Goal: Task Accomplishment & Management: Manage account settings

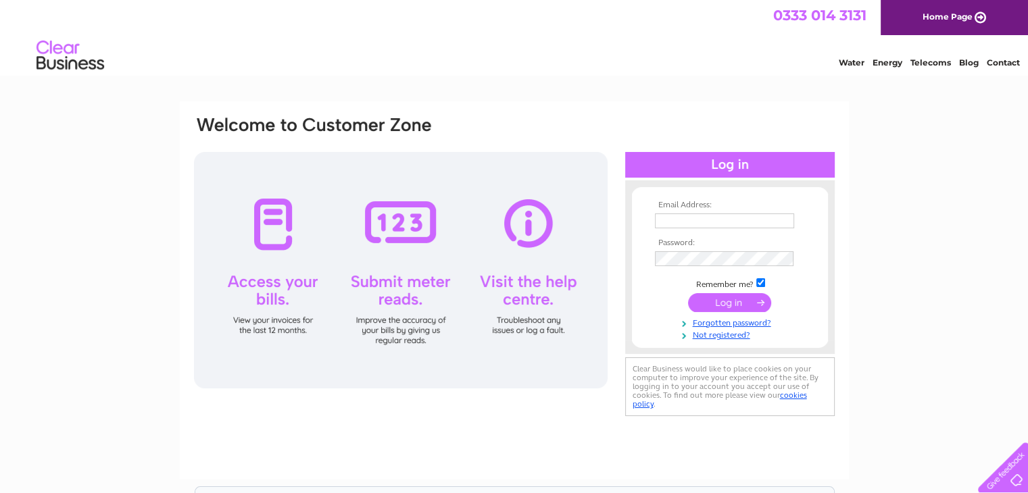
type input "rita@drysdaleapr.plus.com"
click at [708, 301] on input "submit" at bounding box center [729, 302] width 83 height 19
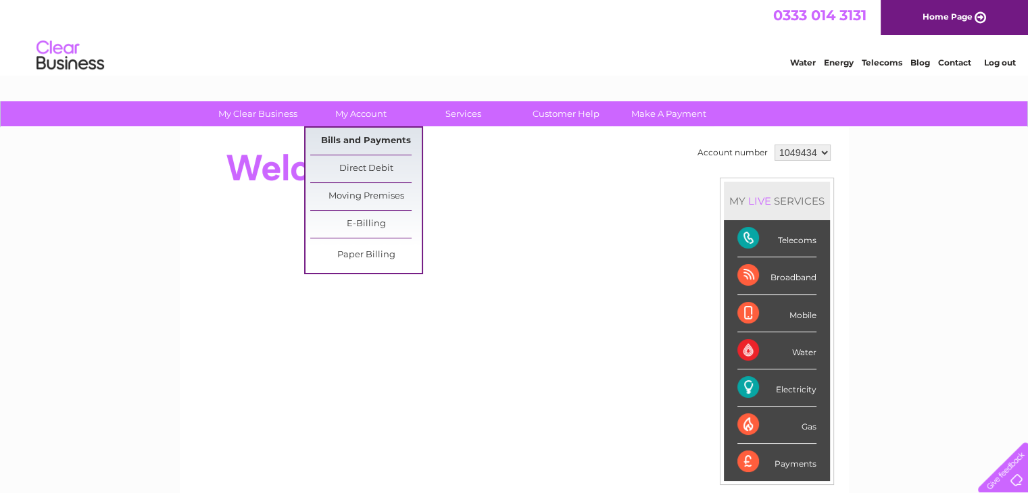
click at [364, 134] on link "Bills and Payments" at bounding box center [366, 141] width 112 height 27
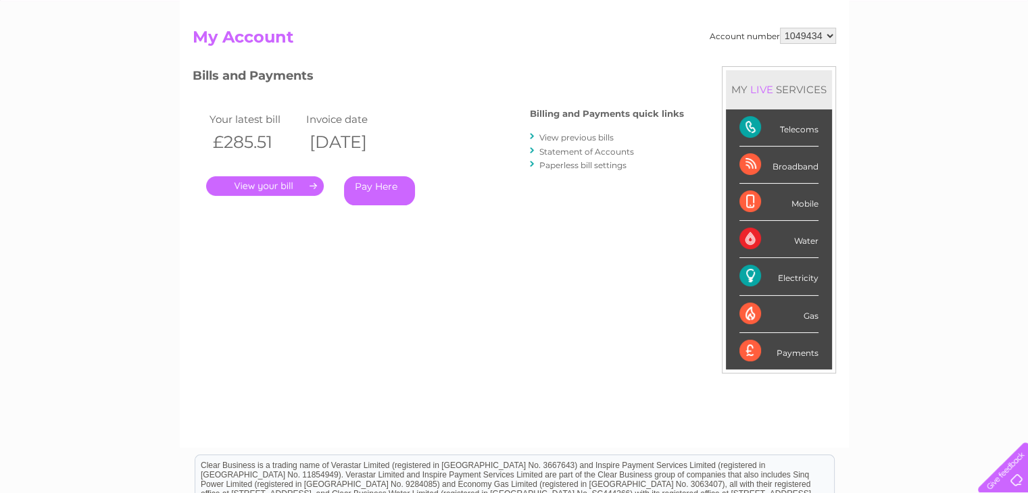
scroll to position [135, 0]
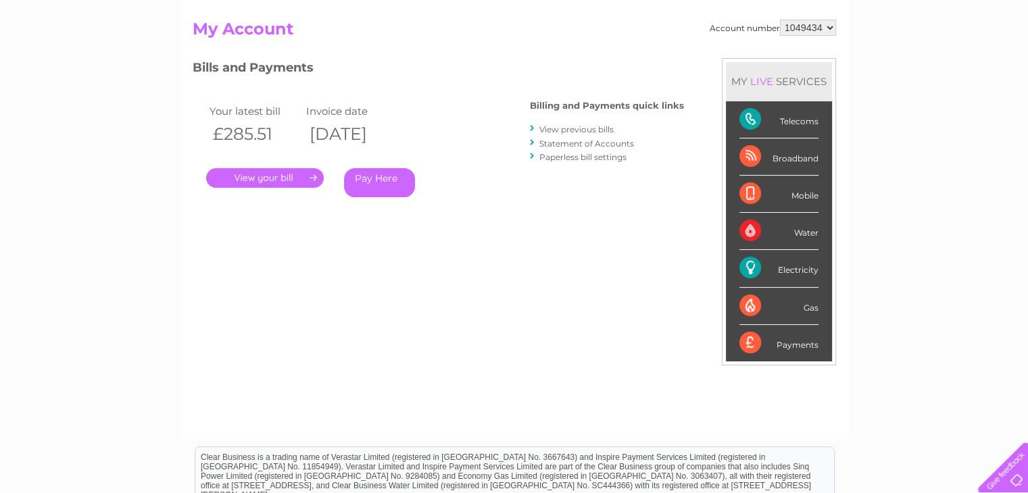
click at [277, 178] on link "." at bounding box center [265, 178] width 118 height 20
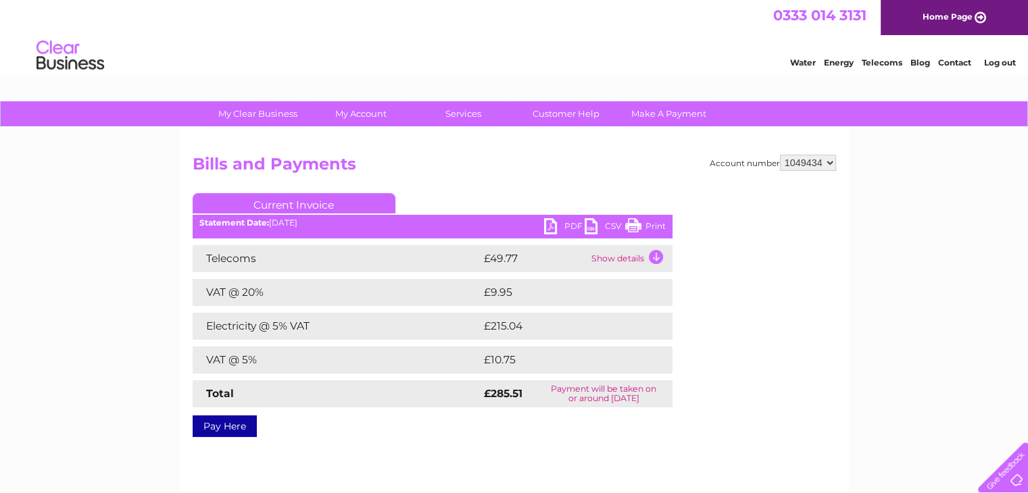
click at [641, 227] on link "Print" at bounding box center [645, 228] width 41 height 20
click at [557, 224] on link "PDF" at bounding box center [564, 228] width 41 height 20
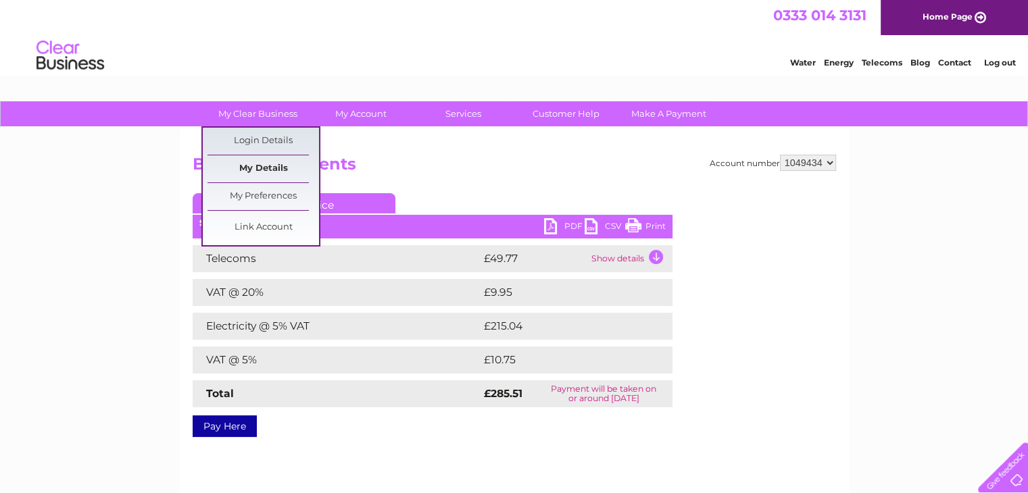
click at [254, 164] on link "My Details" at bounding box center [263, 168] width 112 height 27
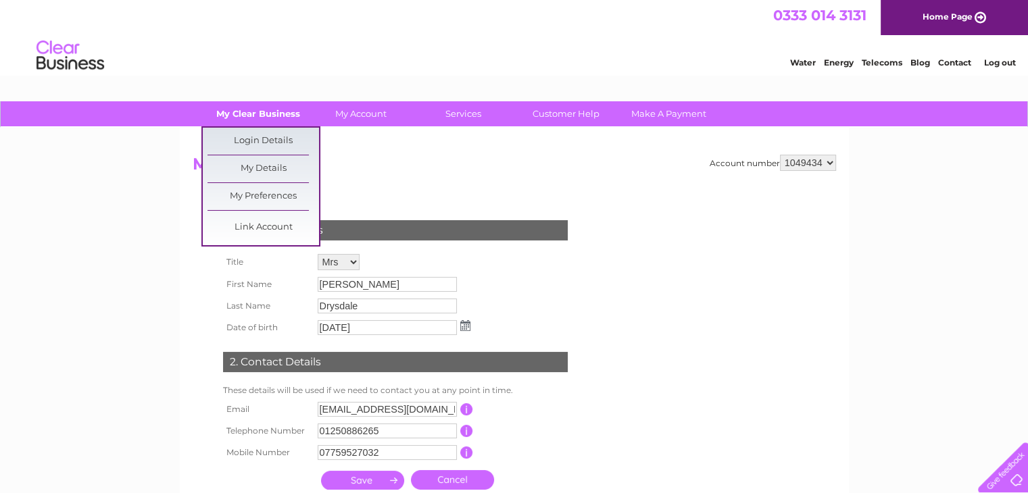
click at [251, 119] on link "My Clear Business" at bounding box center [258, 113] width 112 height 25
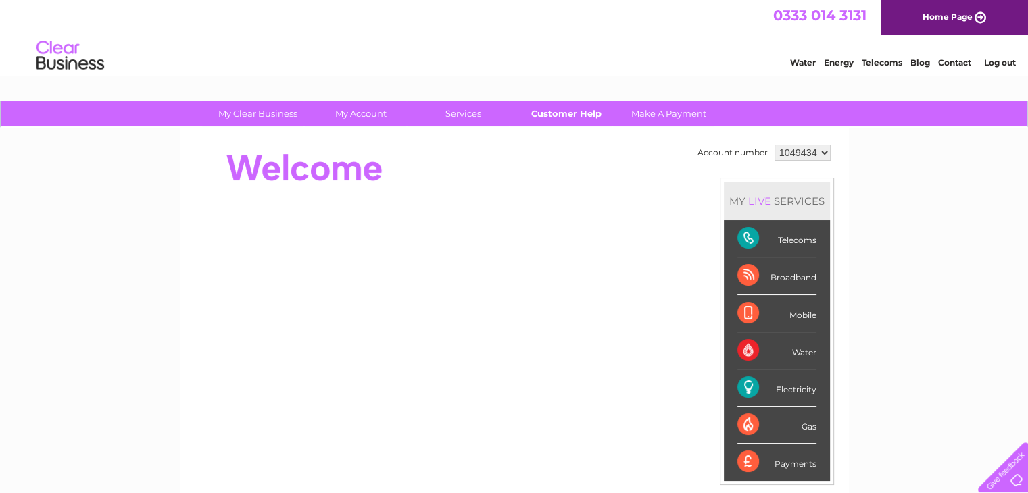
click at [583, 111] on link "Customer Help" at bounding box center [566, 113] width 112 height 25
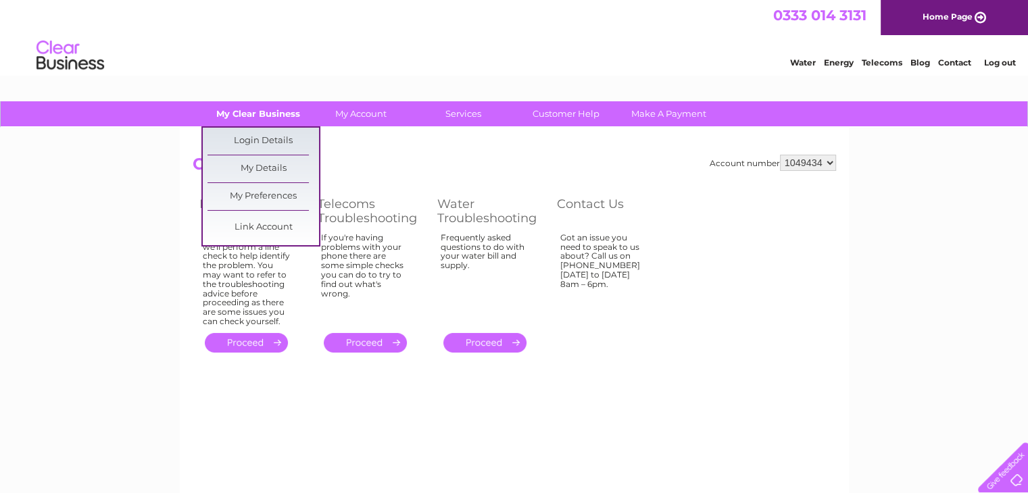
click at [285, 109] on link "My Clear Business" at bounding box center [258, 113] width 112 height 25
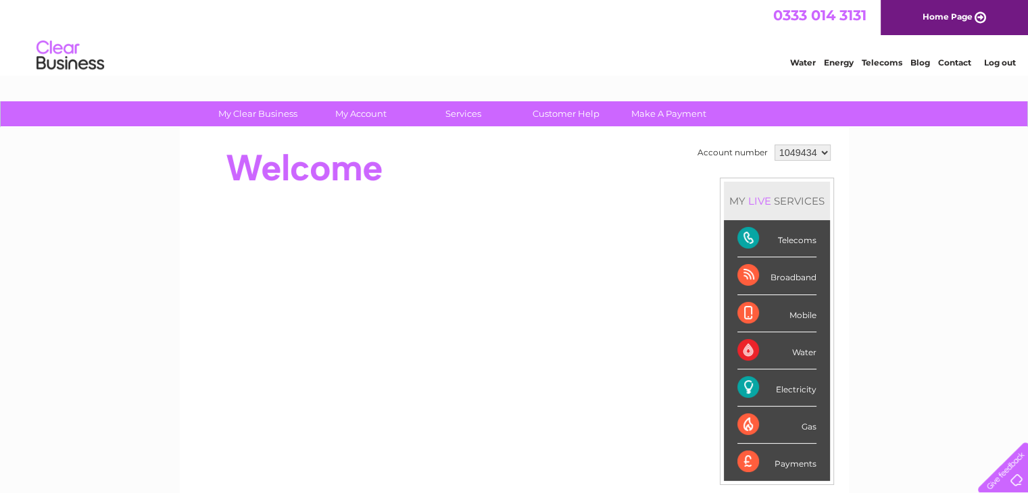
click at [1006, 476] on div at bounding box center [999, 464] width 55 height 55
click at [944, 66] on link "Contact" at bounding box center [954, 62] width 33 height 10
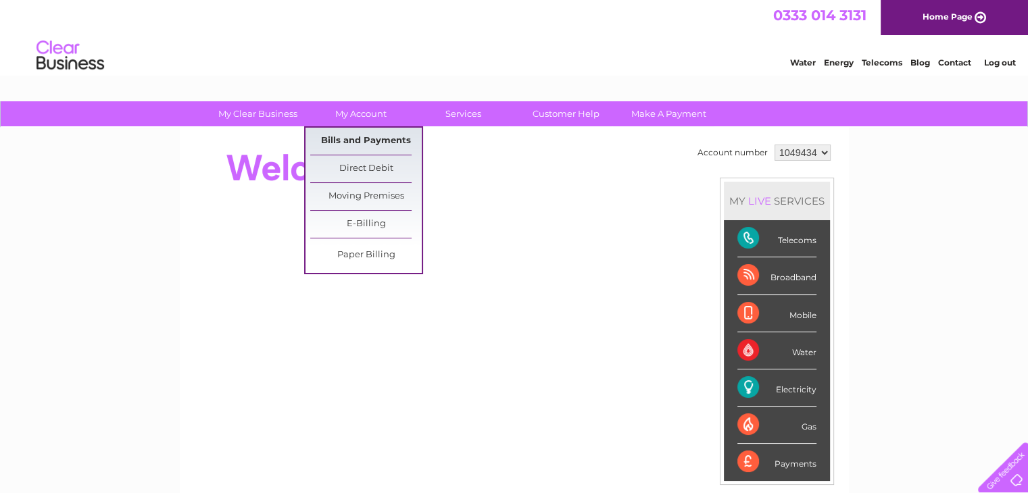
click at [349, 144] on link "Bills and Payments" at bounding box center [366, 141] width 112 height 27
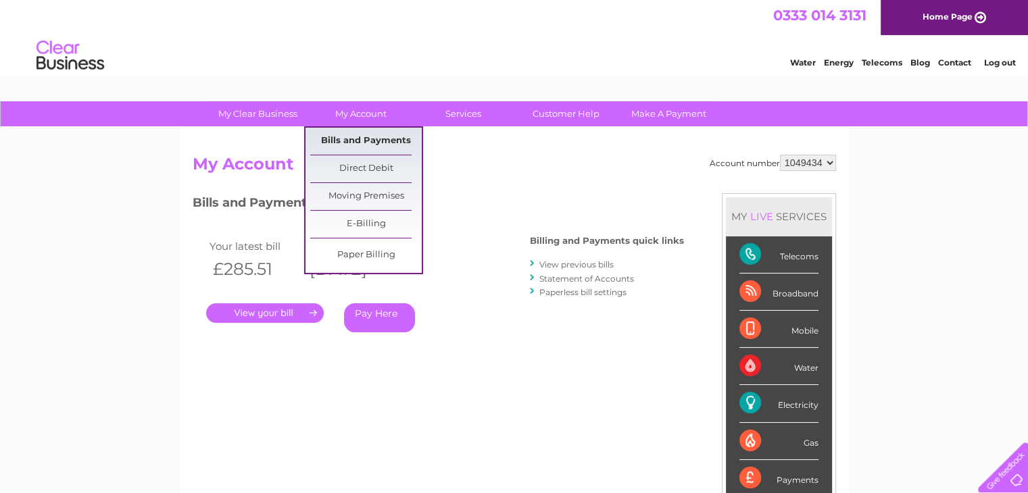
click at [339, 130] on link "Bills and Payments" at bounding box center [366, 141] width 112 height 27
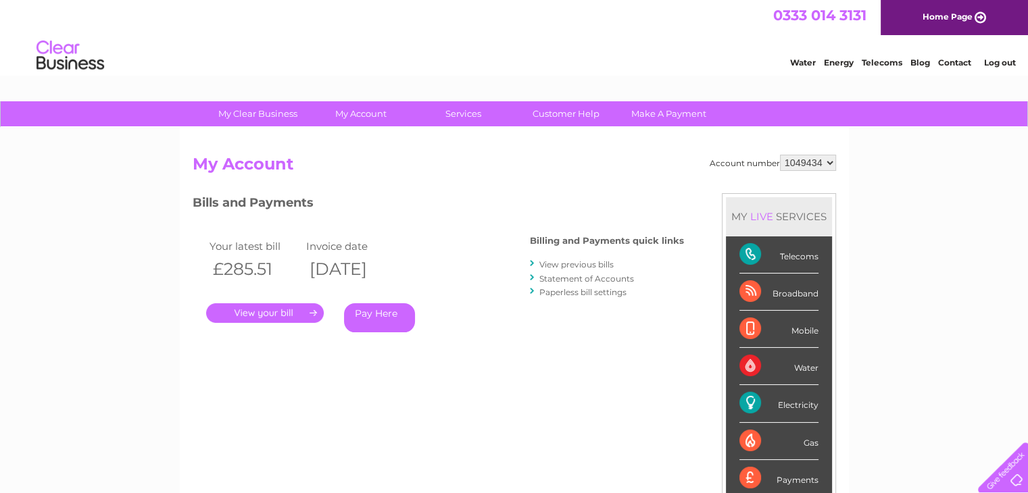
click at [303, 305] on link "." at bounding box center [265, 313] width 118 height 20
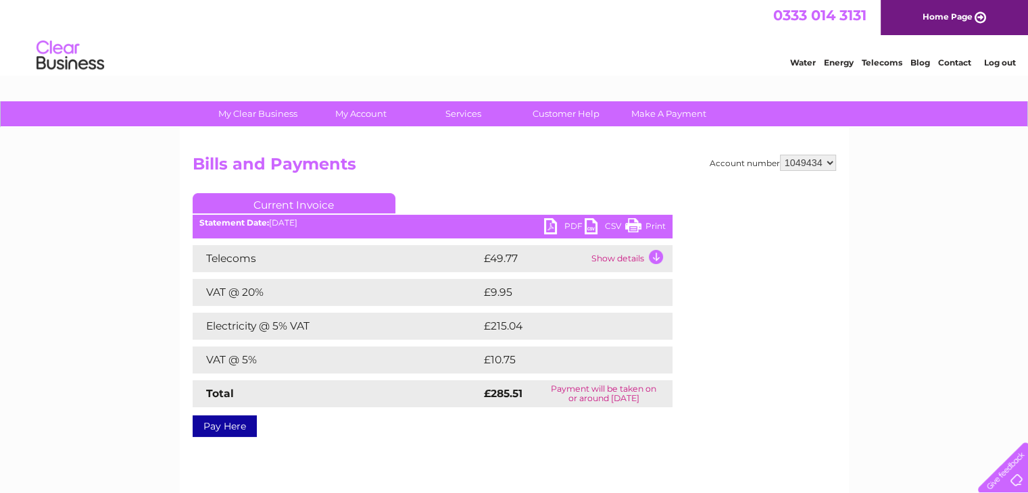
click at [558, 223] on link "PDF" at bounding box center [564, 228] width 41 height 20
click at [656, 257] on td "Show details" at bounding box center [630, 258] width 84 height 27
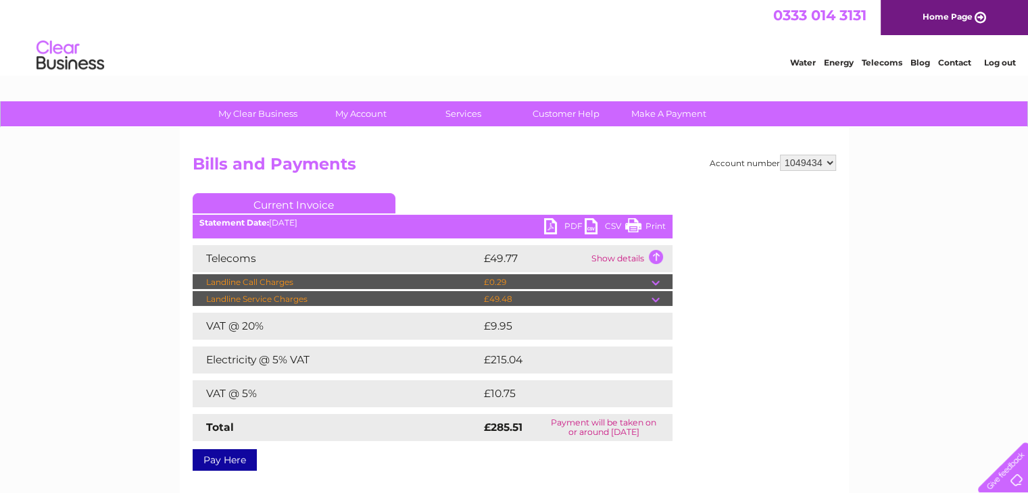
click at [656, 257] on td "Show details" at bounding box center [630, 258] width 84 height 27
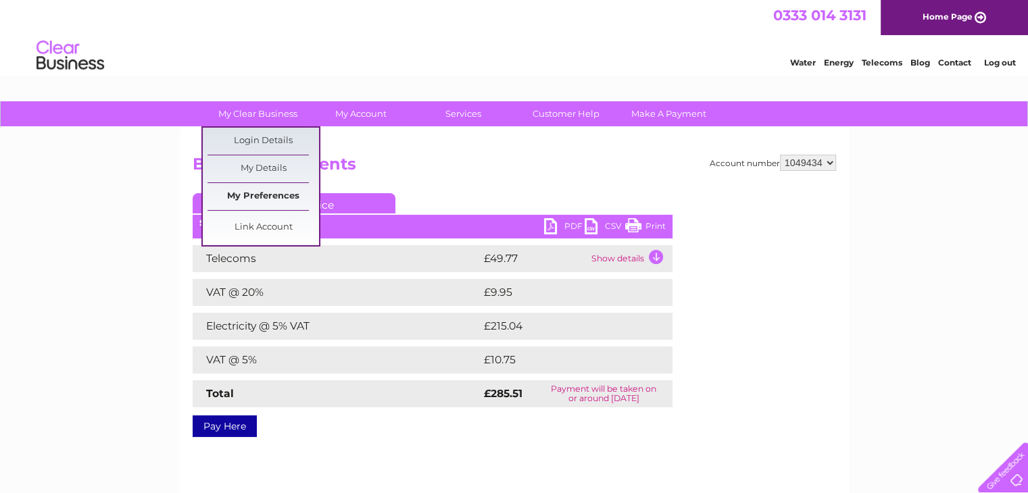
click at [262, 198] on link "My Preferences" at bounding box center [263, 196] width 112 height 27
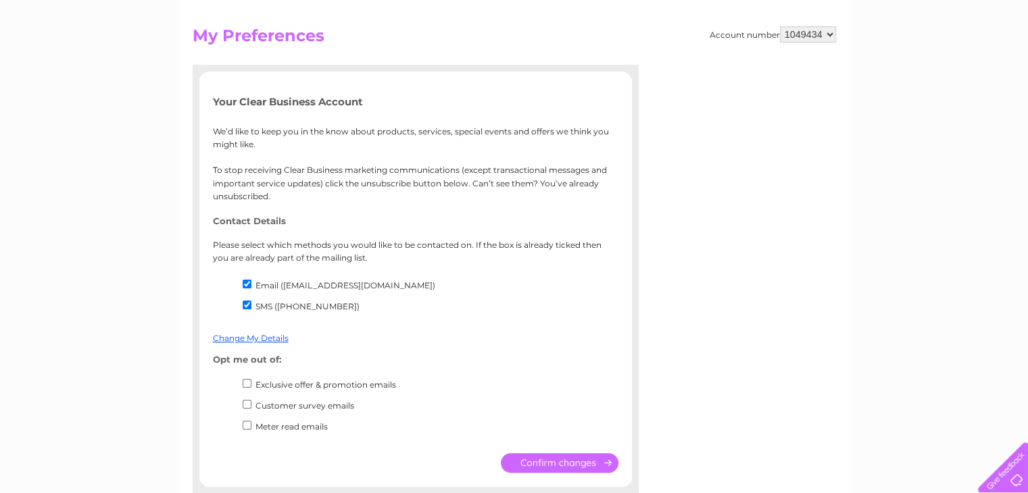
scroll to position [135, 0]
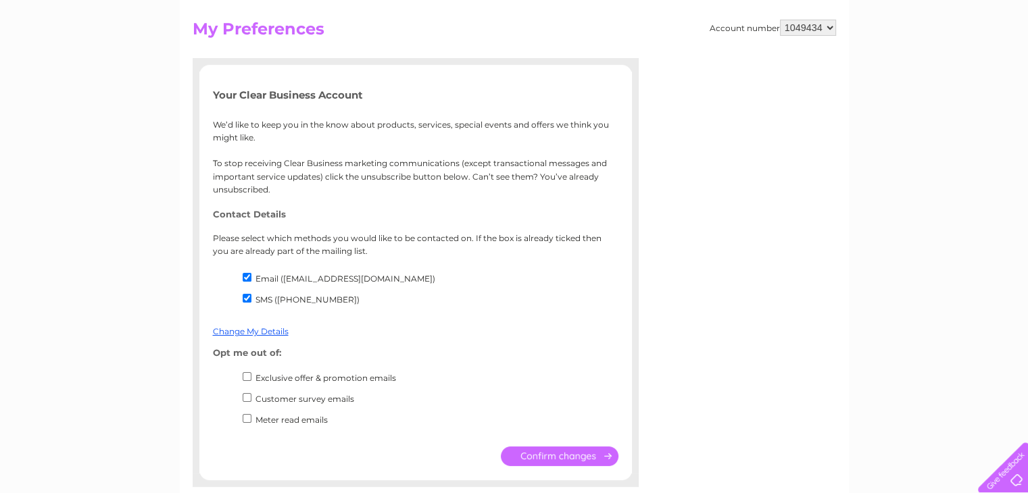
click at [247, 299] on input "SMS ([PHONE_NUMBER])" at bounding box center [247, 298] width 9 height 9
checkbox input "false"
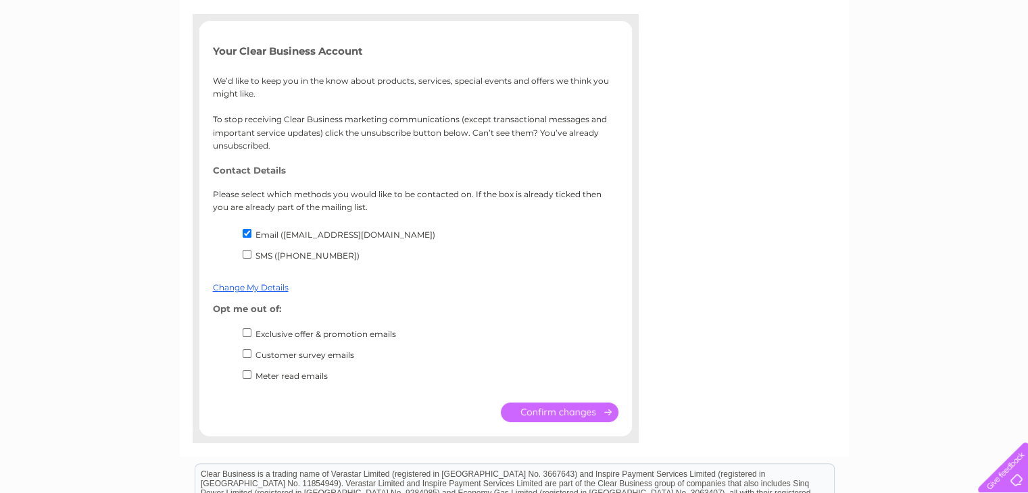
scroll to position [203, 0]
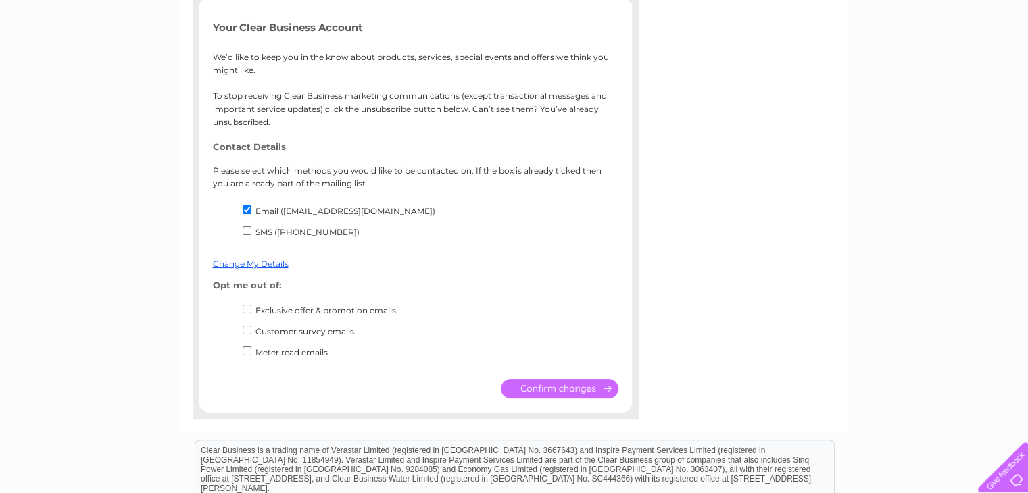
click at [545, 387] on input "submit" at bounding box center [560, 389] width 118 height 20
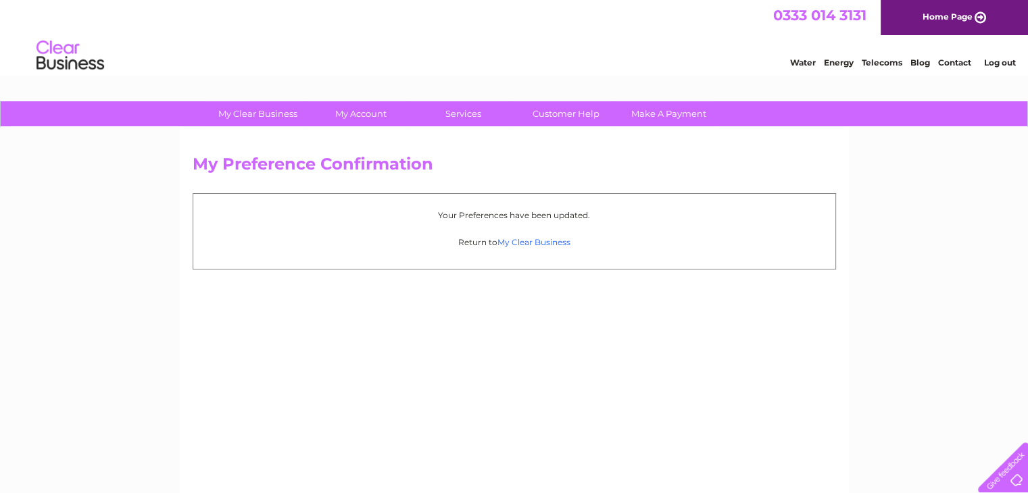
click at [524, 244] on link "My Clear Business" at bounding box center [533, 242] width 73 height 10
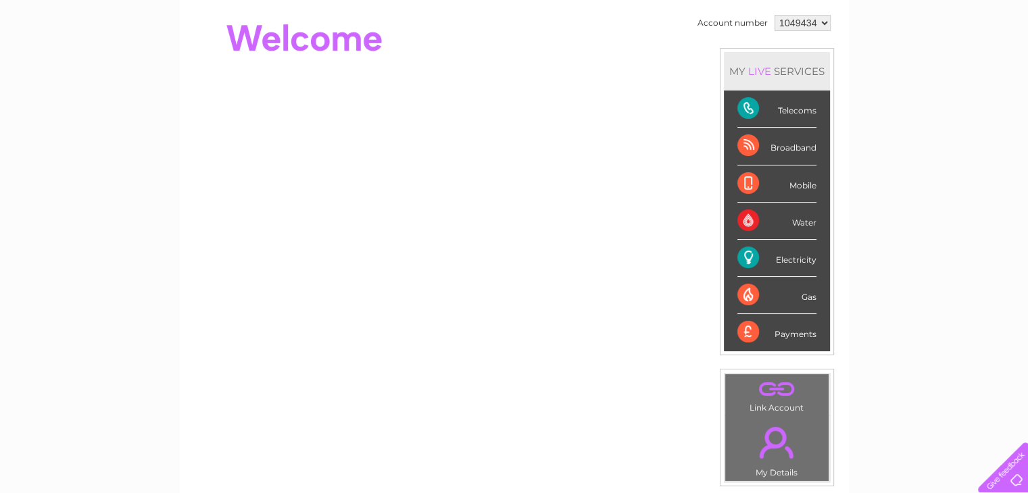
scroll to position [105, 0]
